Goal: Task Accomplishment & Management: Manage account settings

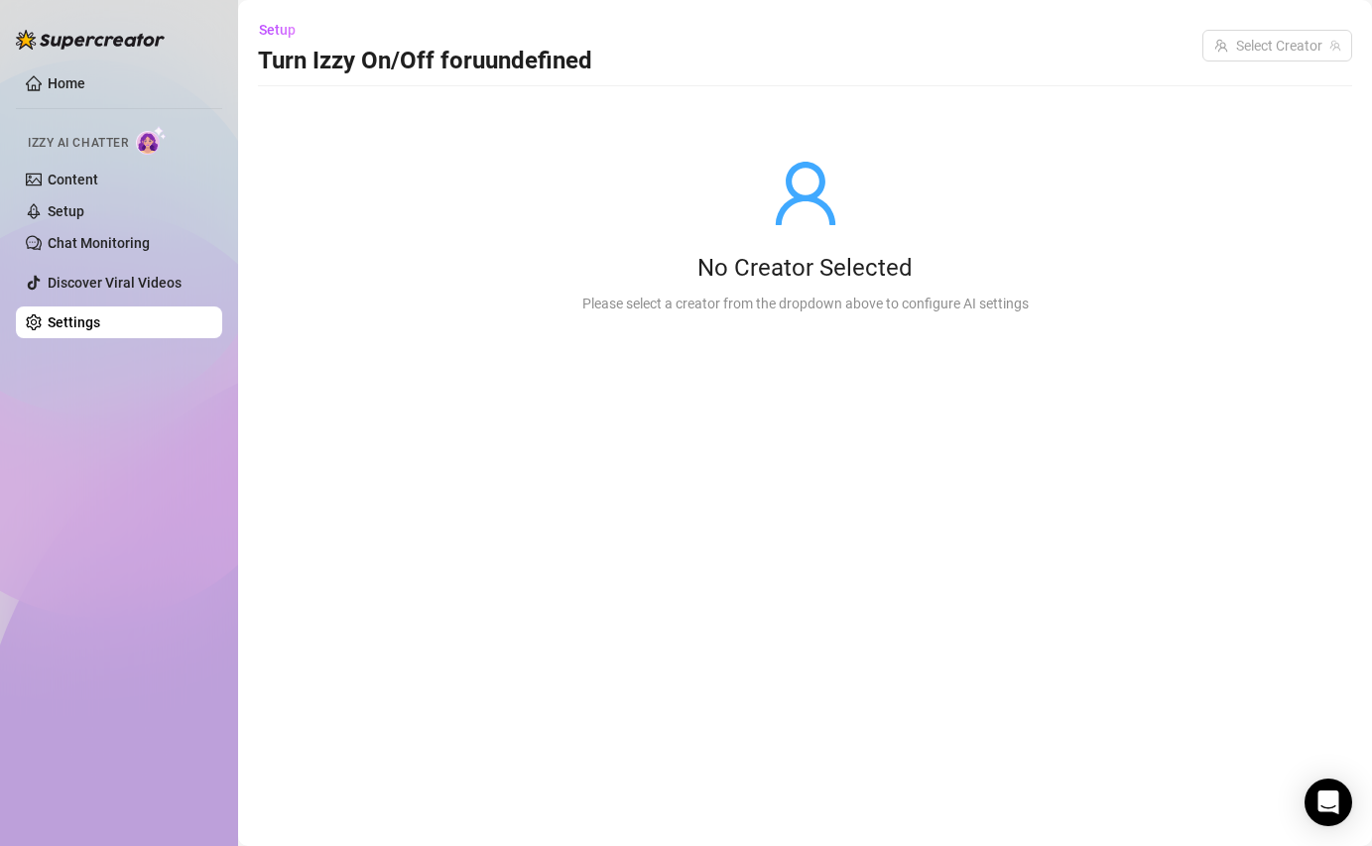
click at [340, 68] on h3 "Turn Izzy On/Off for uundefined" at bounding box center [425, 62] width 334 height 32
click at [362, 152] on div "No Creator Selected Please select a creator from the dropdown above to configur…" at bounding box center [805, 236] width 1094 height 252
